Goal: Information Seeking & Learning: Learn about a topic

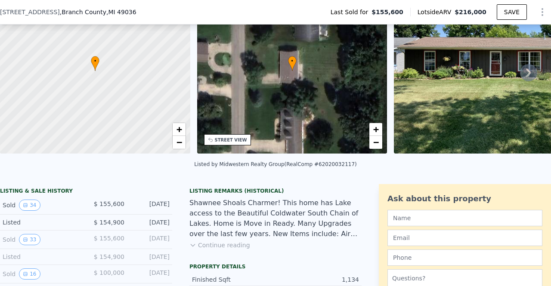
scroll to position [102, 0]
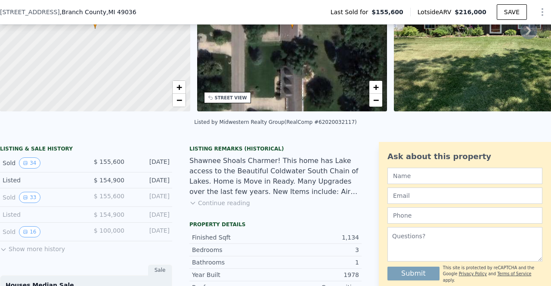
click at [23, 254] on button "Show more history" at bounding box center [32, 247] width 65 height 12
click at [30, 272] on button "19" at bounding box center [29, 266] width 21 height 11
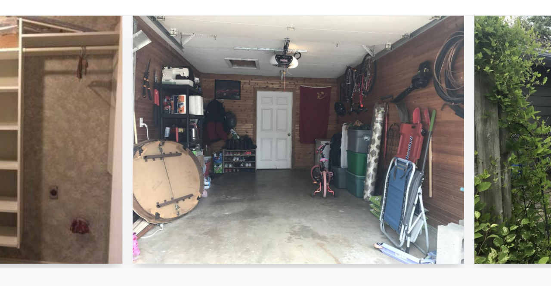
scroll to position [0, 2443]
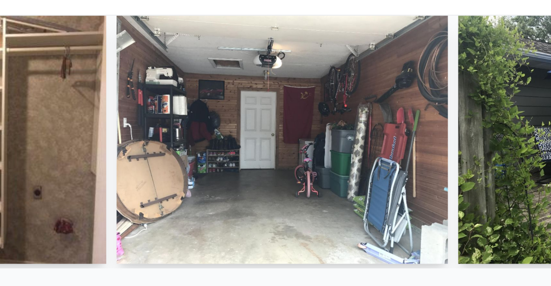
click at [272, 75] on img at bounding box center [295, 92] width 220 height 165
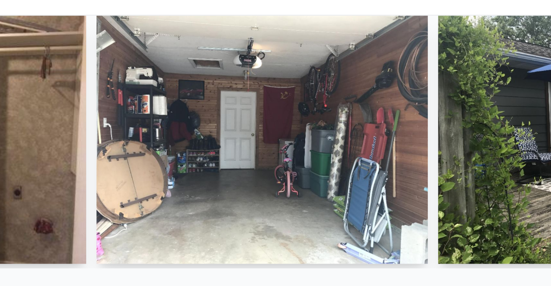
scroll to position [0, 2469]
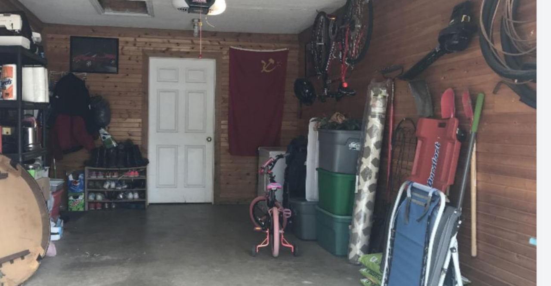
drag, startPoint x: 303, startPoint y: 87, endPoint x: 278, endPoint y: 99, distance: 27.7
click at [278, 99] on img at bounding box center [279, 92] width 220 height 165
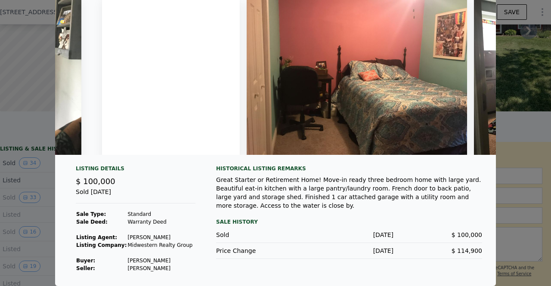
scroll to position [0, 0]
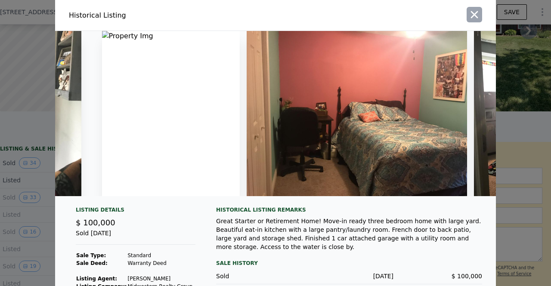
click at [474, 13] on icon "button" at bounding box center [474, 15] width 12 height 12
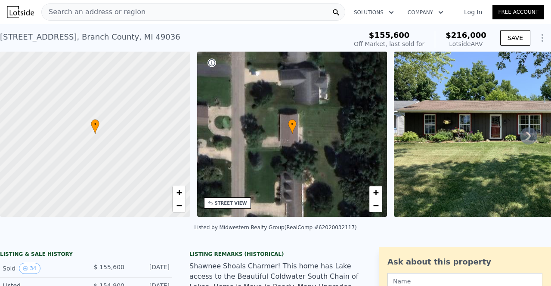
scroll to position [0, 0]
